Goal: Information Seeking & Learning: Learn about a topic

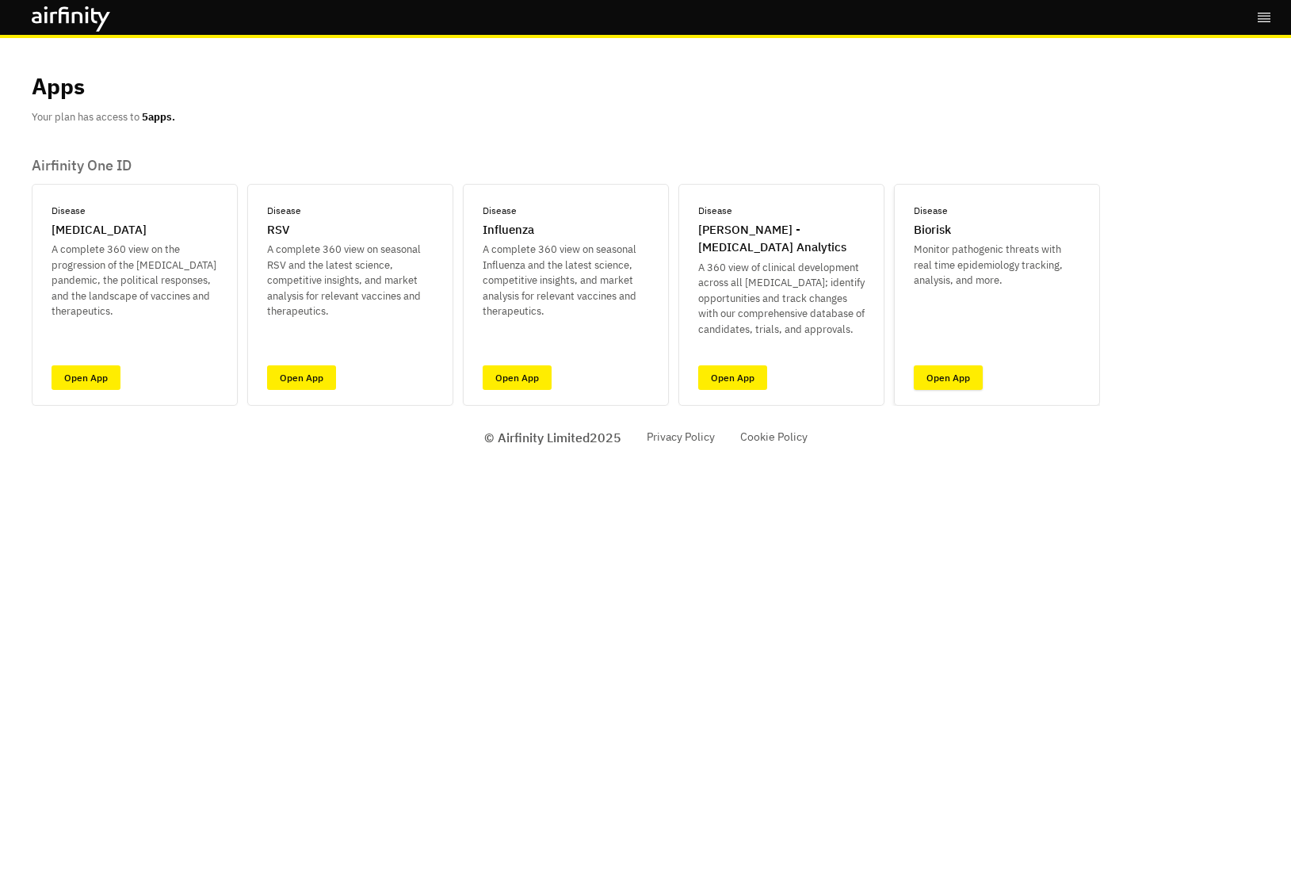
click at [938, 372] on link "Open App" at bounding box center [948, 377] width 69 height 25
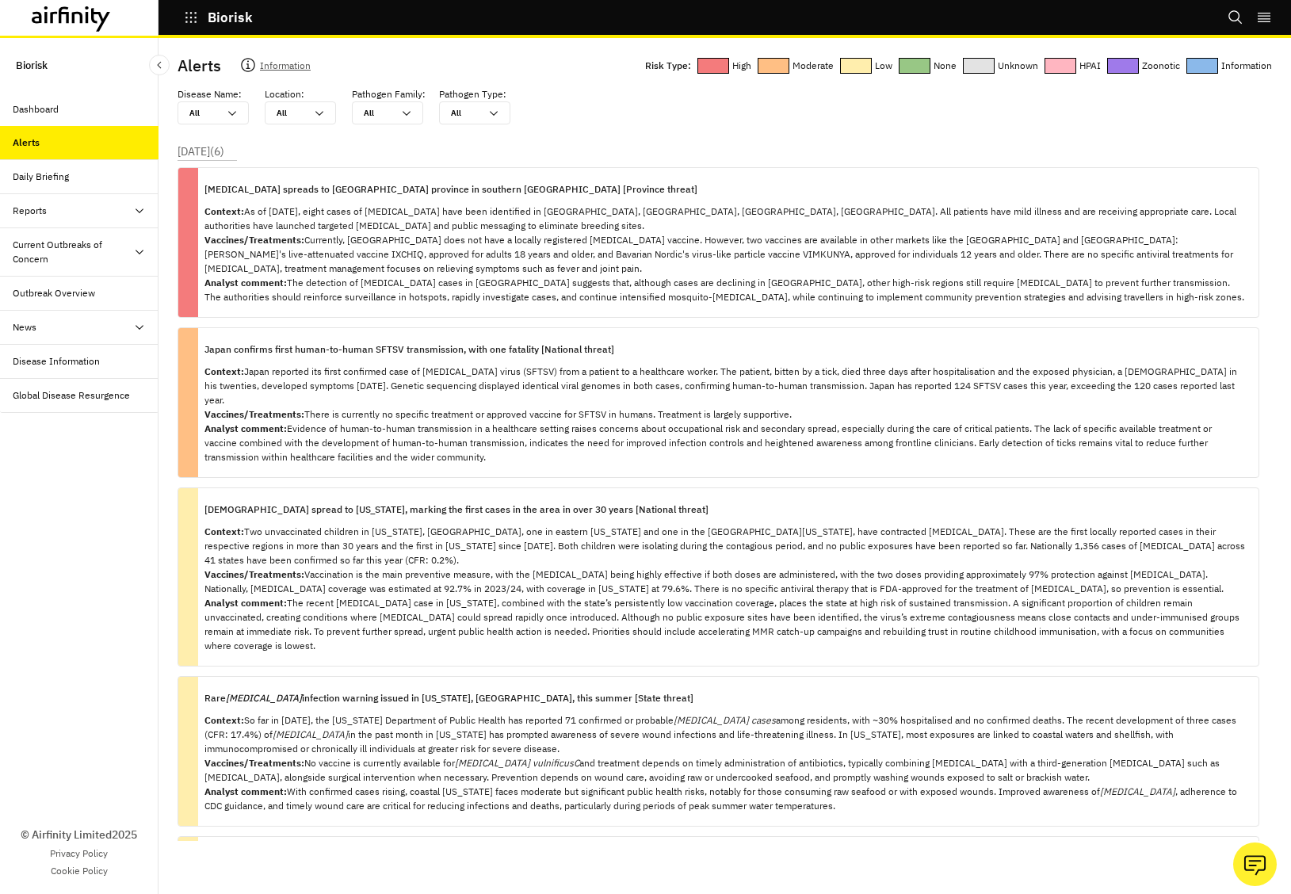
click at [36, 211] on div "Reports" at bounding box center [30, 211] width 34 height 14
click at [42, 239] on div "Reports" at bounding box center [42, 245] width 34 height 14
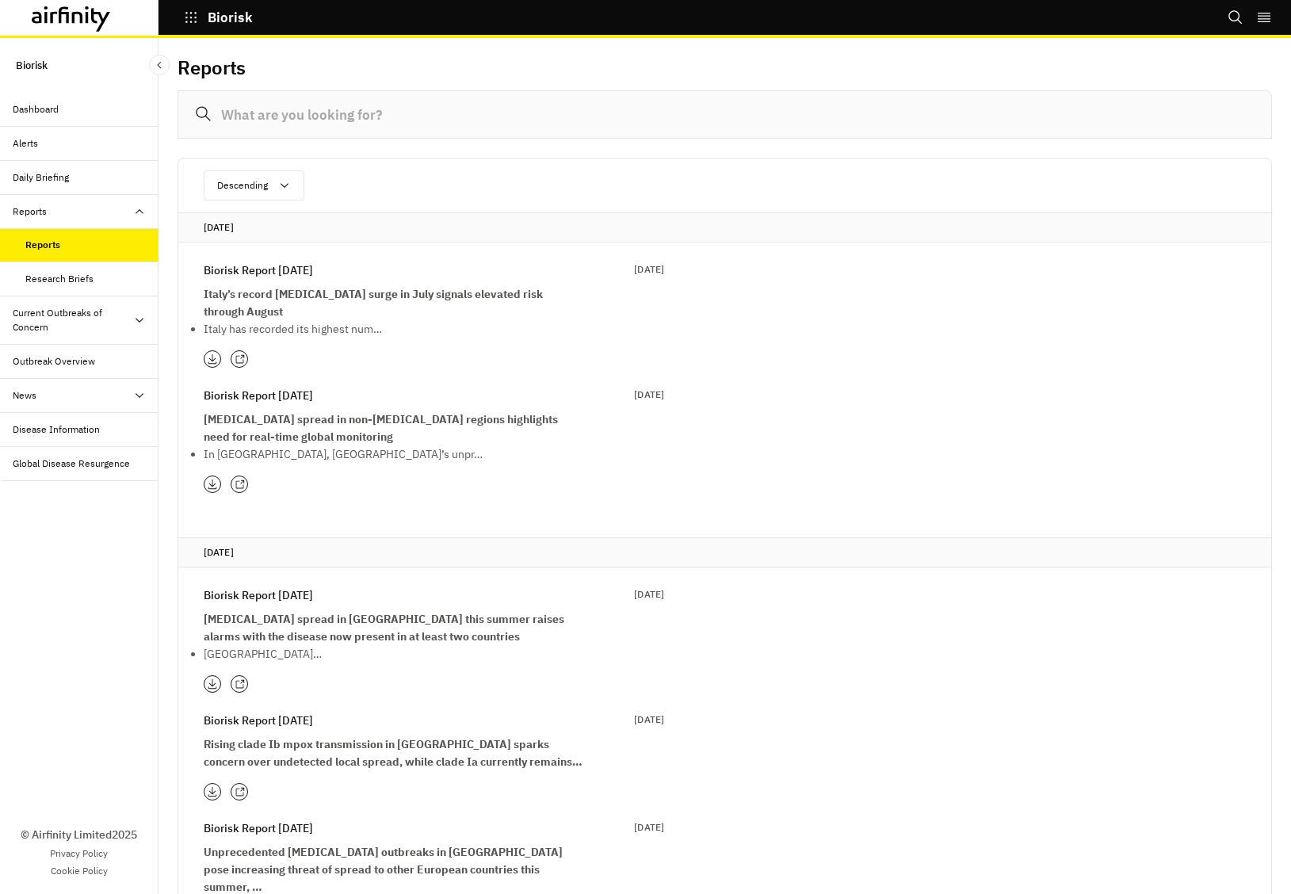
click at [69, 273] on div "Research Briefs" at bounding box center [59, 279] width 68 height 14
click at [46, 311] on div "Current Outbreaks of Concern" at bounding box center [73, 320] width 120 height 29
click at [59, 356] on div "Avian Influenza" at bounding box center [62, 361] width 75 height 14
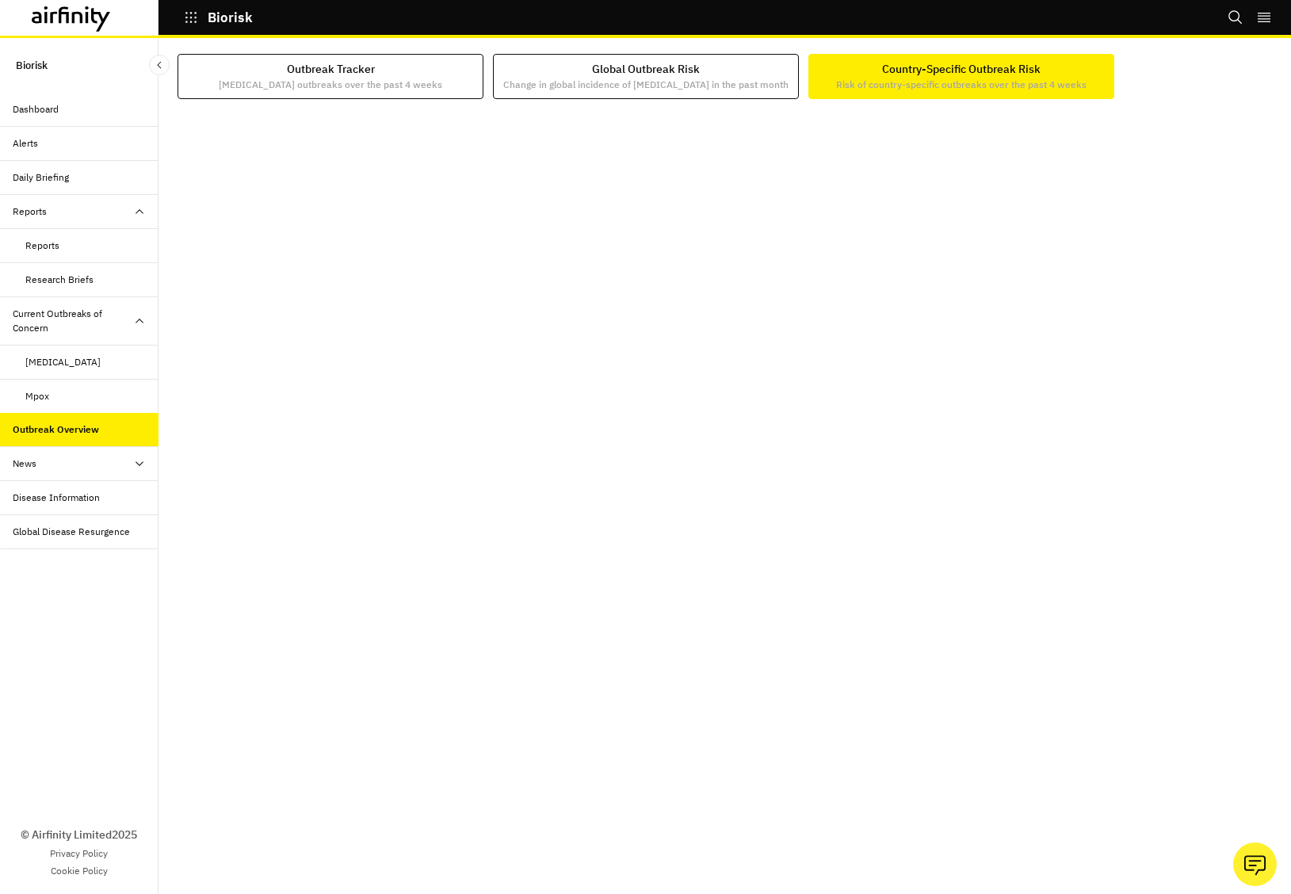
click at [996, 74] on div "Country-Specific Outbreak Risk Risk of country-specific outbreaks over the past…" at bounding box center [961, 76] width 250 height 31
click at [48, 536] on div "Global Disease Resurgence" at bounding box center [71, 532] width 117 height 14
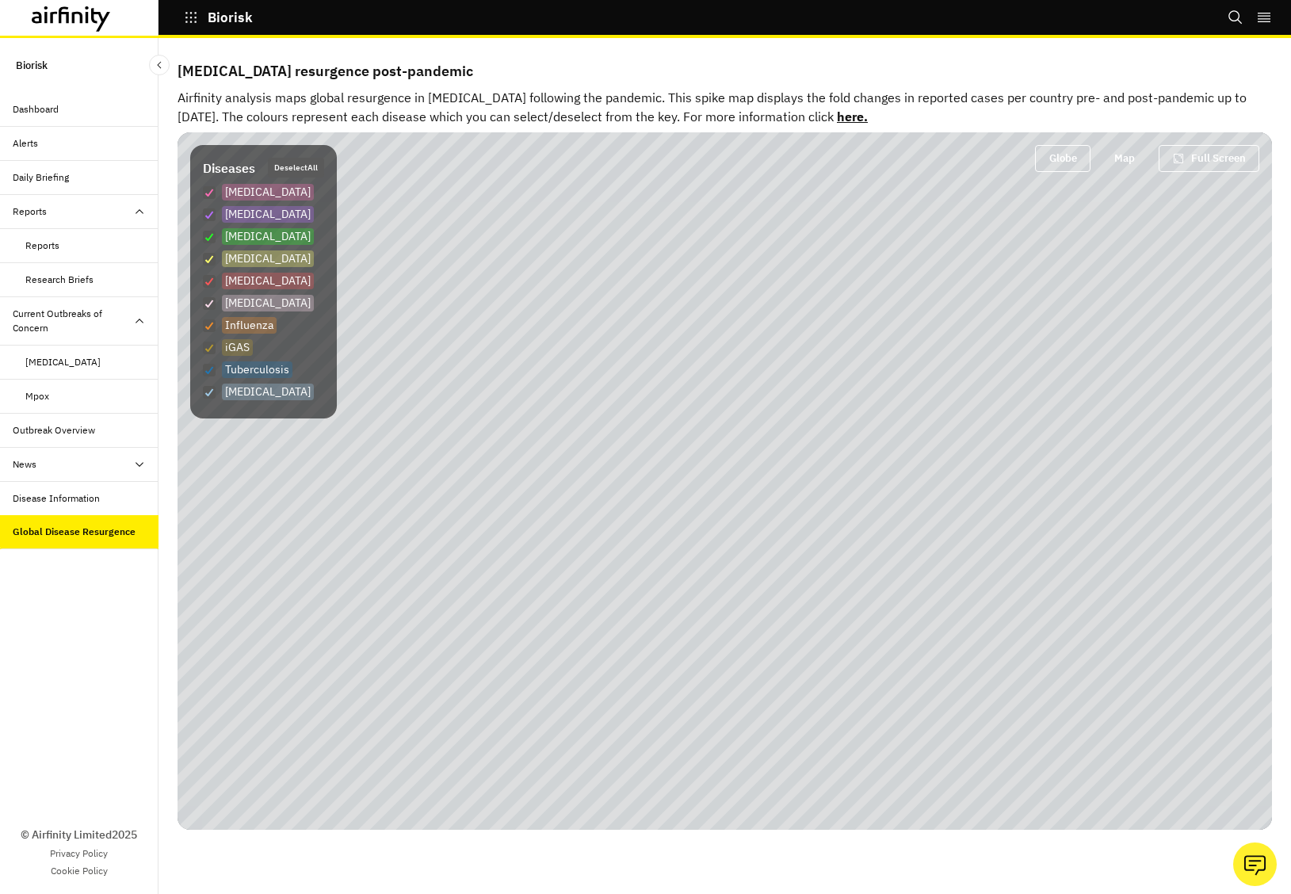
click at [320, 162] on button "Deselect All" at bounding box center [296, 168] width 56 height 20
checkbox input "false"
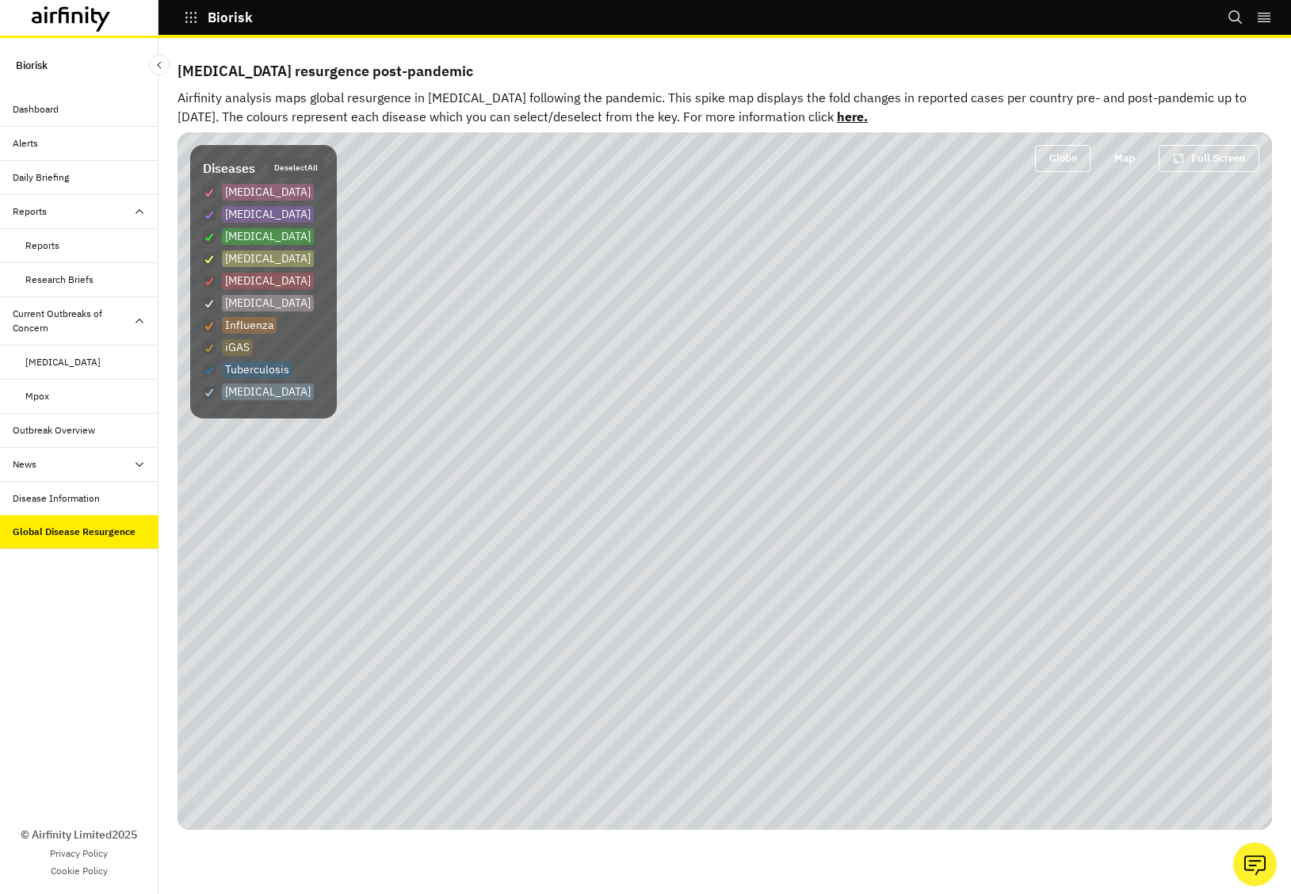
checkbox input "false"
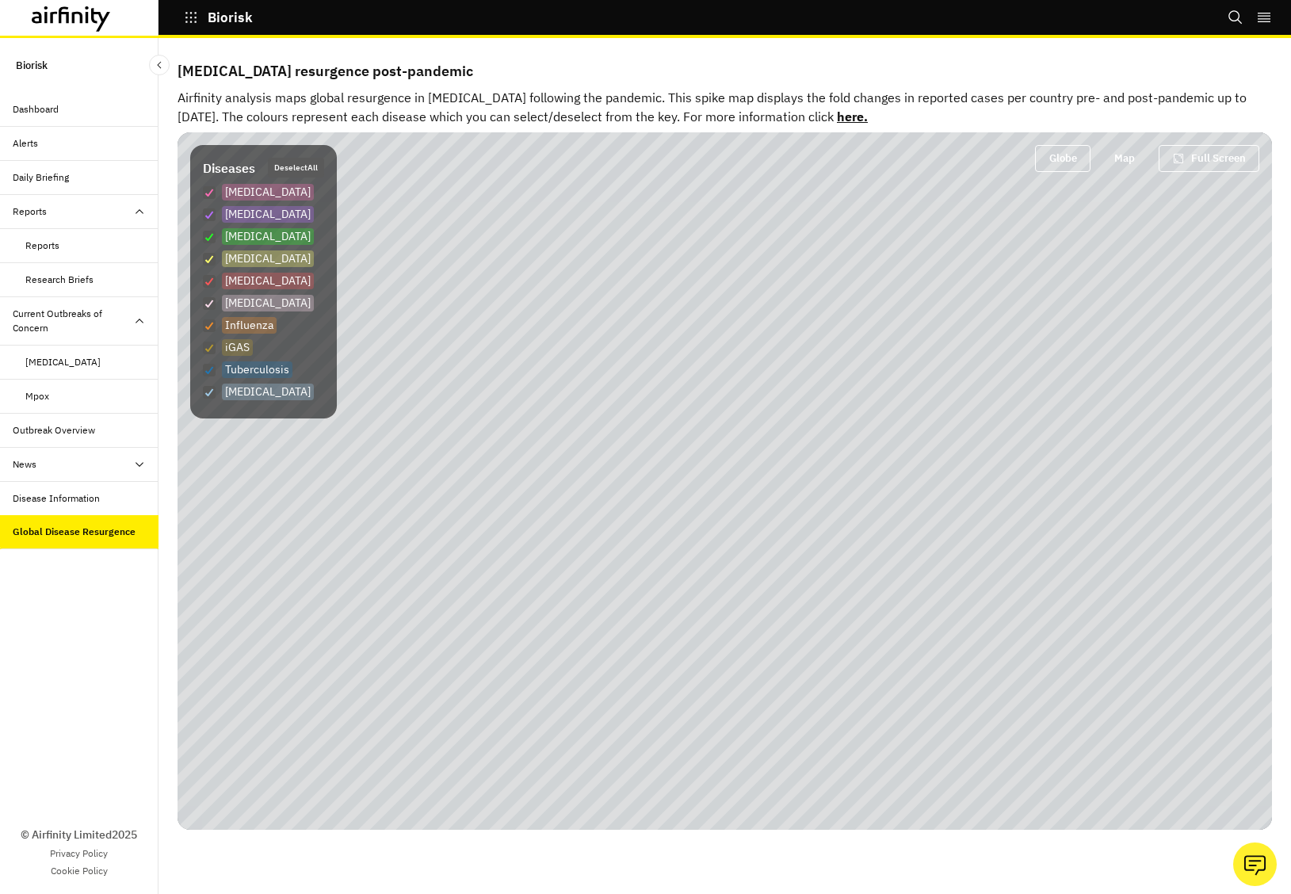
checkbox input "false"
click at [209, 212] on span at bounding box center [209, 214] width 13 height 13
click at [203, 214] on input "Dengue" at bounding box center [202, 214] width 1 height 1
click at [209, 212] on icon at bounding box center [209, 215] width 10 height 8
click at [203, 214] on input "Dengue" at bounding box center [202, 214] width 1 height 1
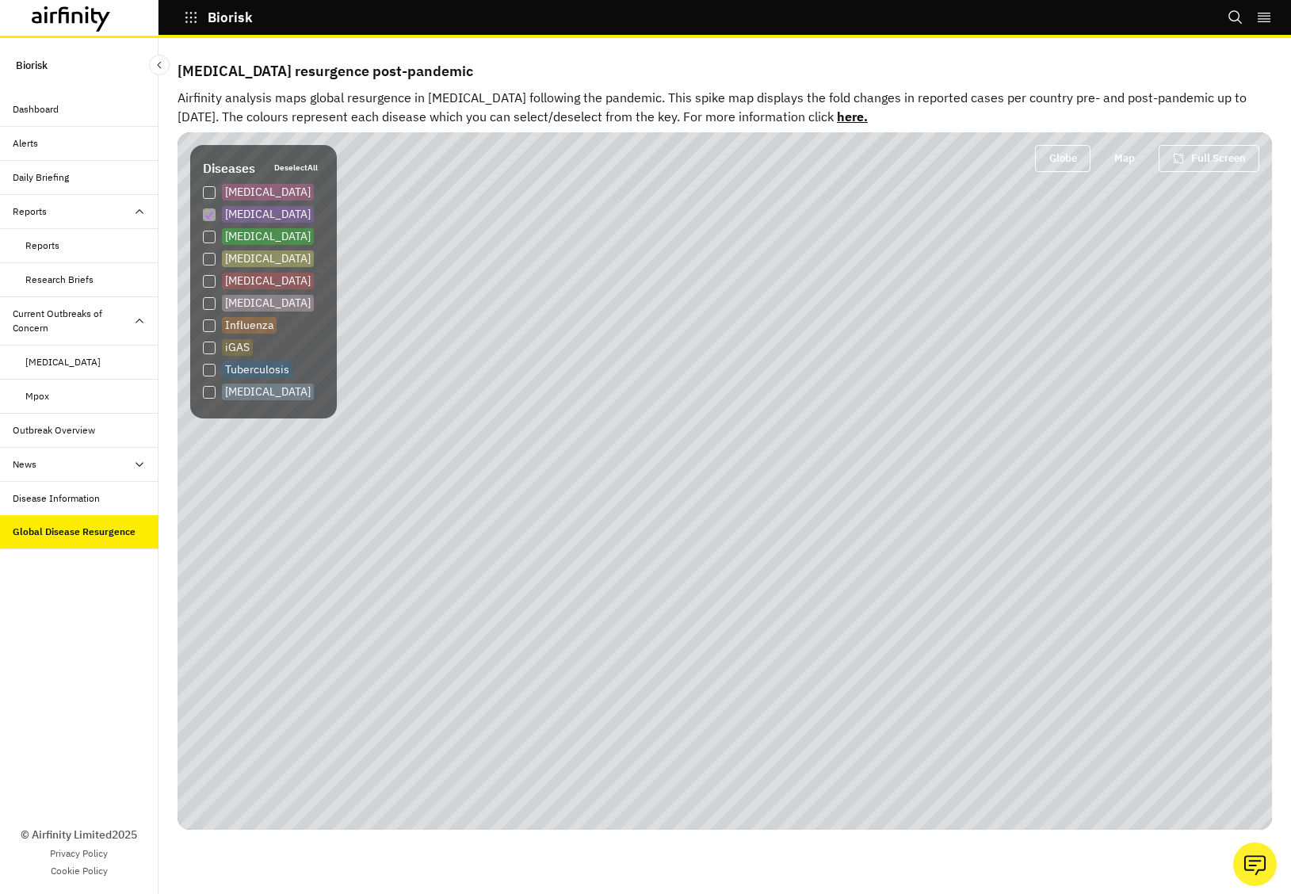
checkbox input "false"
click at [209, 235] on span at bounding box center [209, 237] width 13 height 13
click at [203, 236] on input "Measles" at bounding box center [202, 236] width 1 height 1
click at [209, 235] on polyline at bounding box center [209, 237] width 7 height 6
click at [203, 236] on input "Measles" at bounding box center [202, 236] width 1 height 1
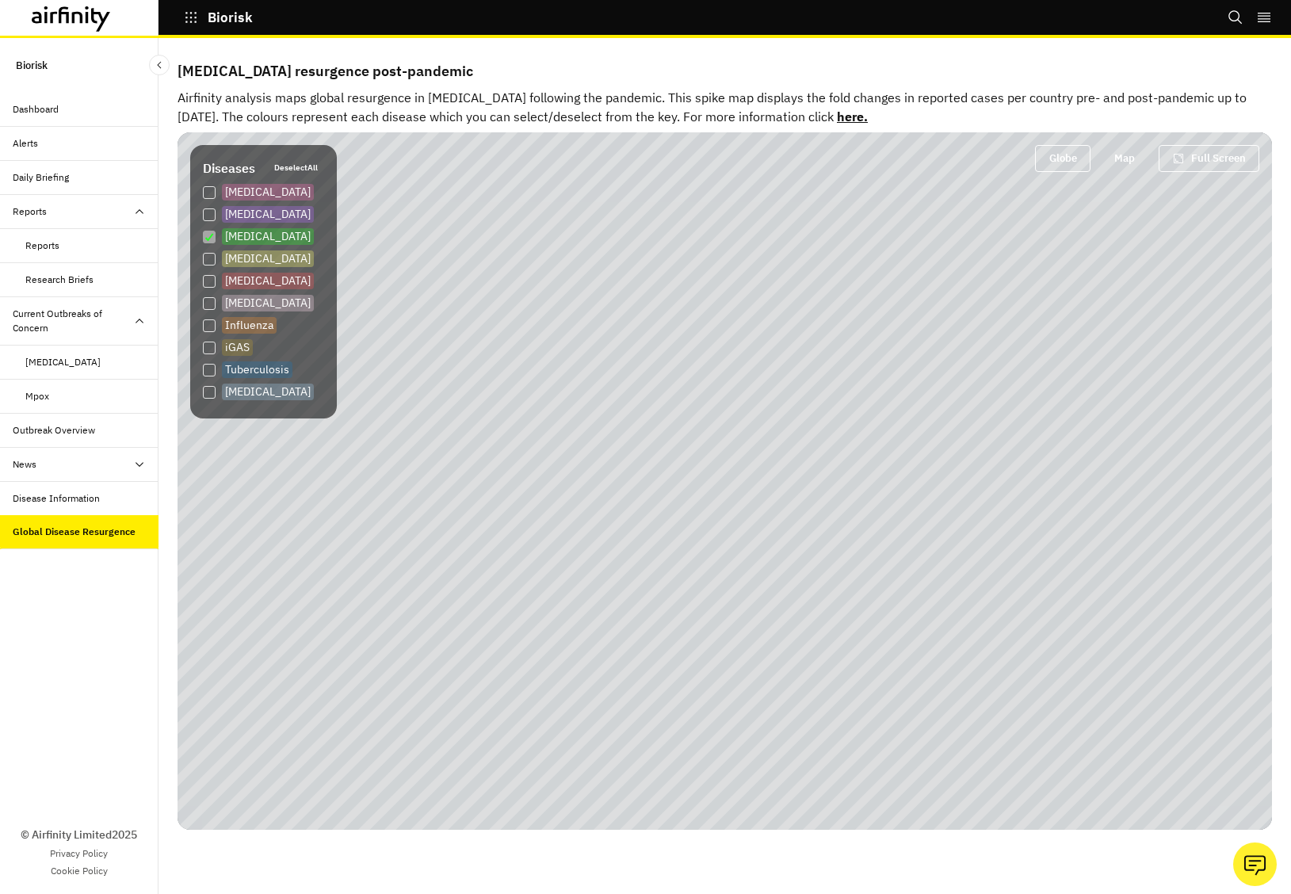
checkbox input "false"
click at [67, 494] on div "Disease Information" at bounding box center [56, 498] width 87 height 14
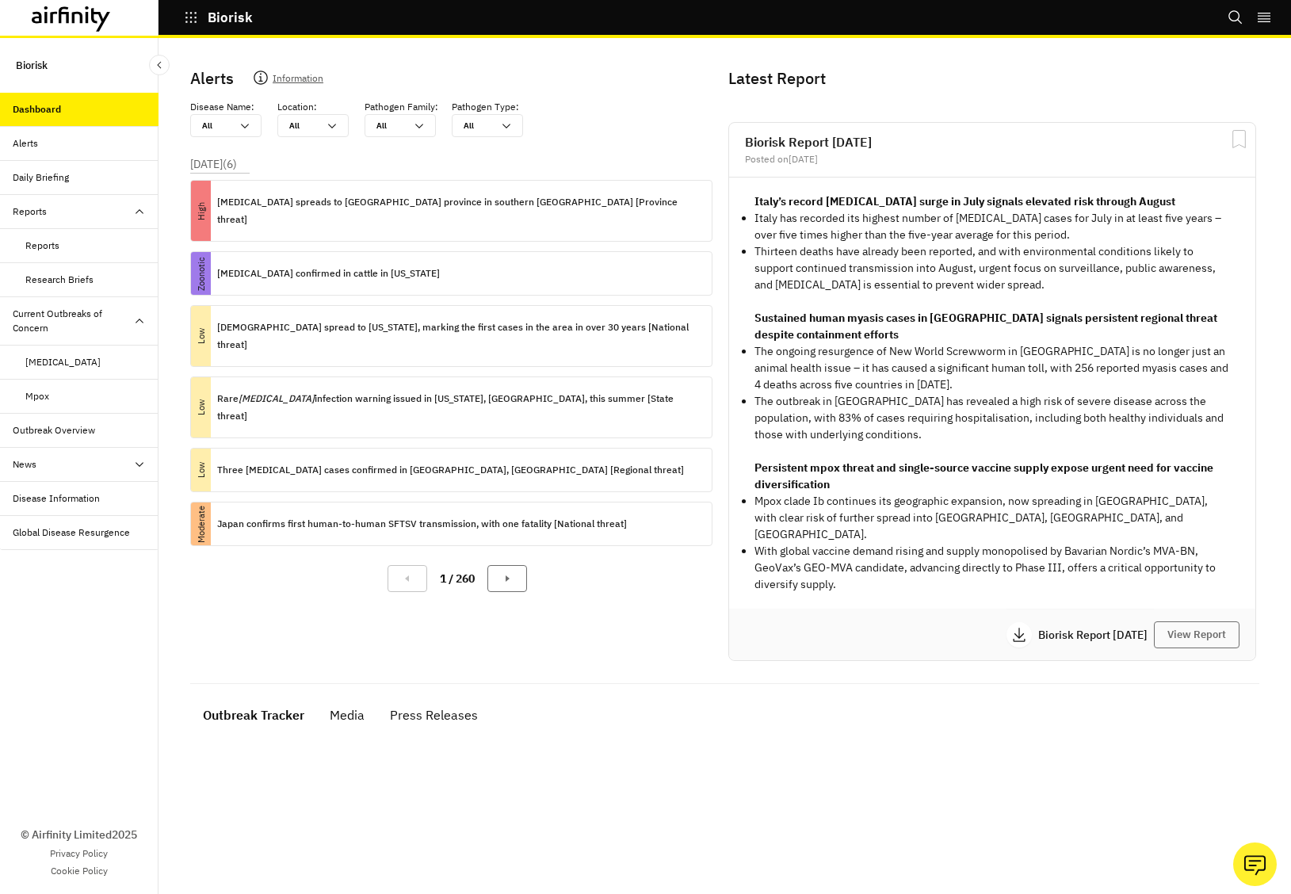
click at [88, 16] on icon at bounding box center [87, 17] width 2 height 11
